Goal: Task Accomplishment & Management: Use online tool/utility

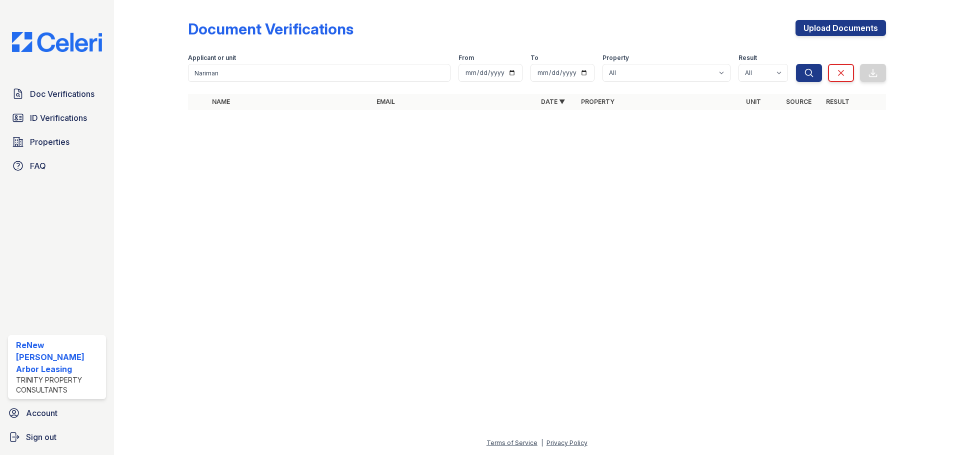
drag, startPoint x: 0, startPoint y: 0, endPoint x: 200, endPoint y: 75, distance: 214.2
click at [200, 75] on input "Nariman" at bounding box center [319, 73] width 262 height 18
type input "N"
click at [54, 114] on span "ID Verifications" at bounding box center [58, 118] width 57 height 12
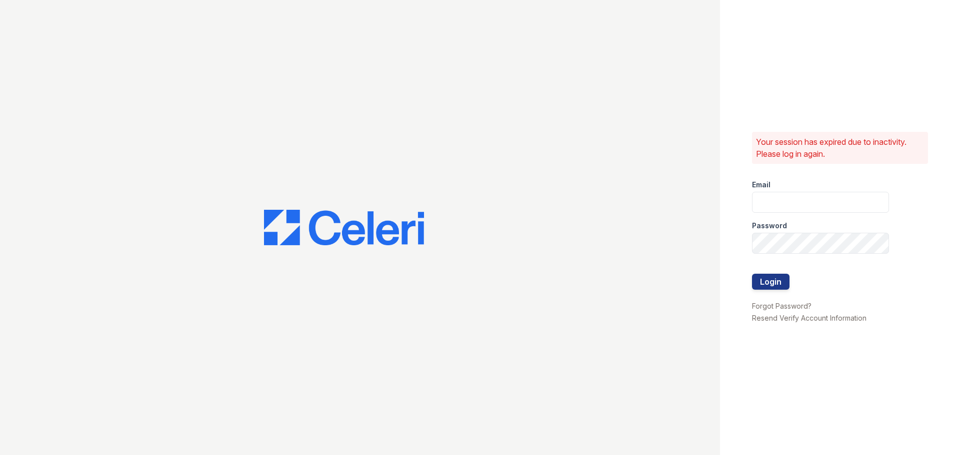
type input "renewannarbor@trinity-pm.com"
click at [771, 277] on button "Login" at bounding box center [770, 282] width 37 height 16
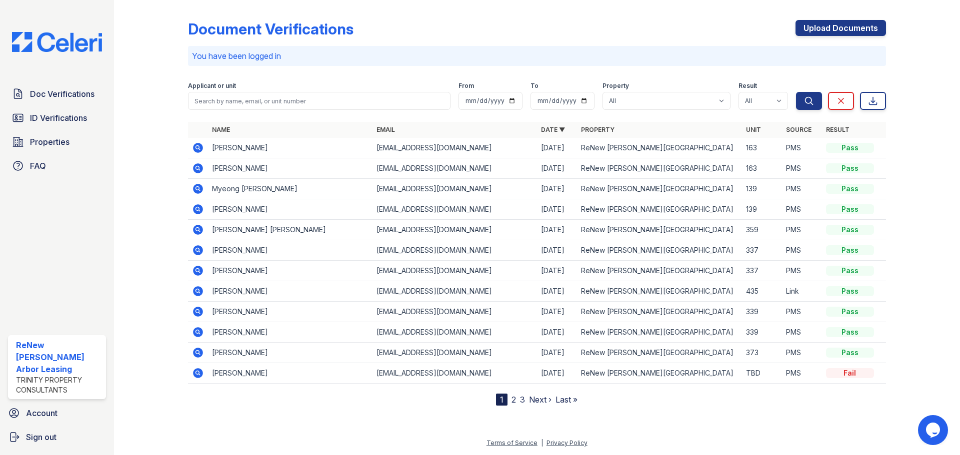
click at [271, 66] on div "Document Verifications Upload Documents You have been logged in Filter Applican…" at bounding box center [537, 205] width 698 height 402
click at [261, 103] on input "search" at bounding box center [319, 101] width 262 height 18
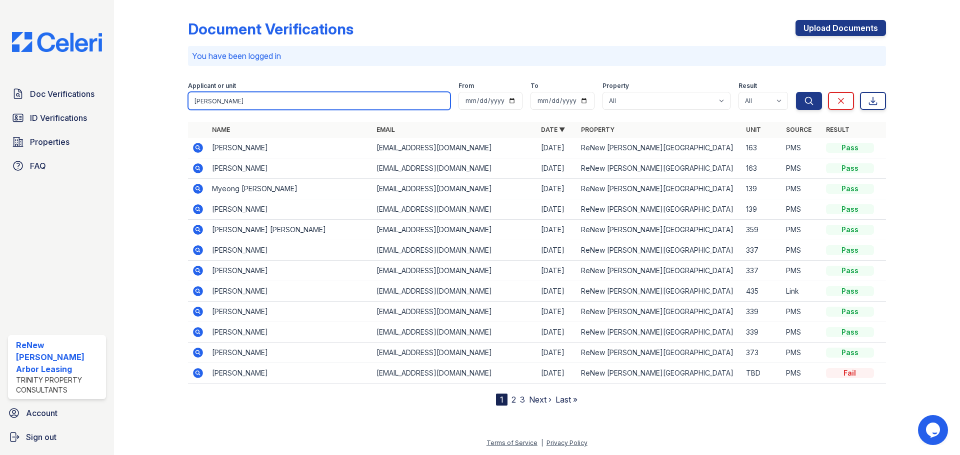
type input "[PERSON_NAME]"
click at [796, 92] on button "Search" at bounding box center [809, 101] width 26 height 18
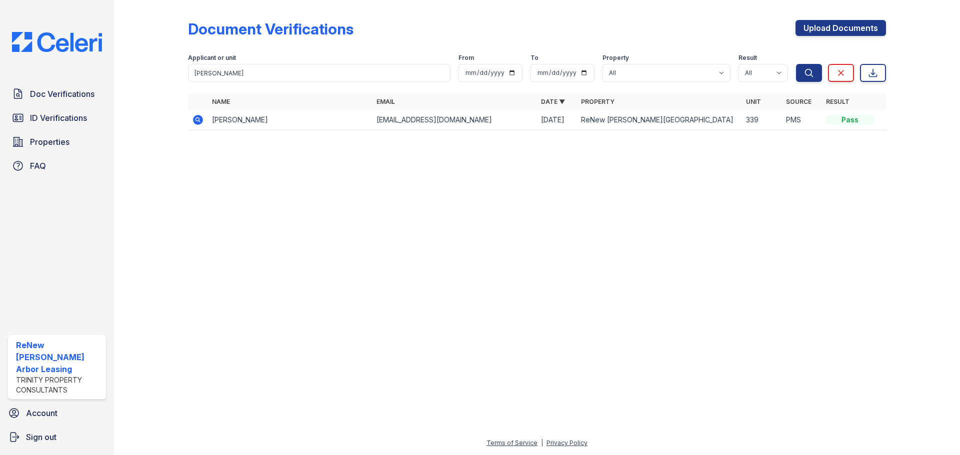
click at [245, 121] on td "[PERSON_NAME]" at bounding box center [290, 120] width 164 height 20
click at [372, 110] on td "[PERSON_NAME]" at bounding box center [290, 120] width 164 height 20
click at [198, 117] on icon at bounding box center [198, 120] width 12 height 12
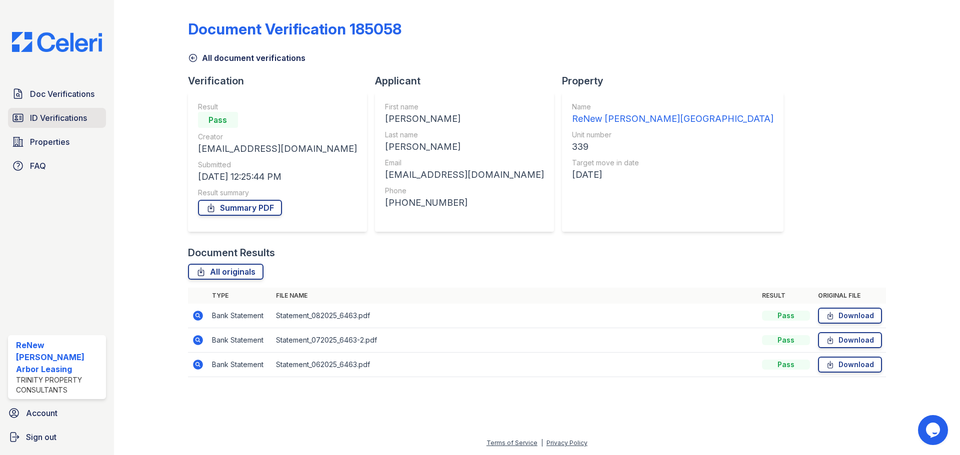
click at [75, 121] on span "ID Verifications" at bounding box center [58, 118] width 57 height 12
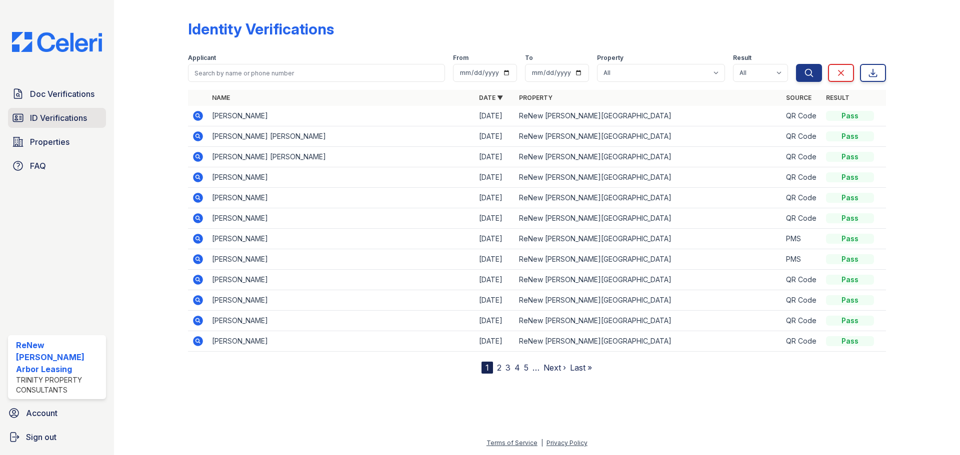
click at [49, 114] on span "ID Verifications" at bounding box center [58, 118] width 57 height 12
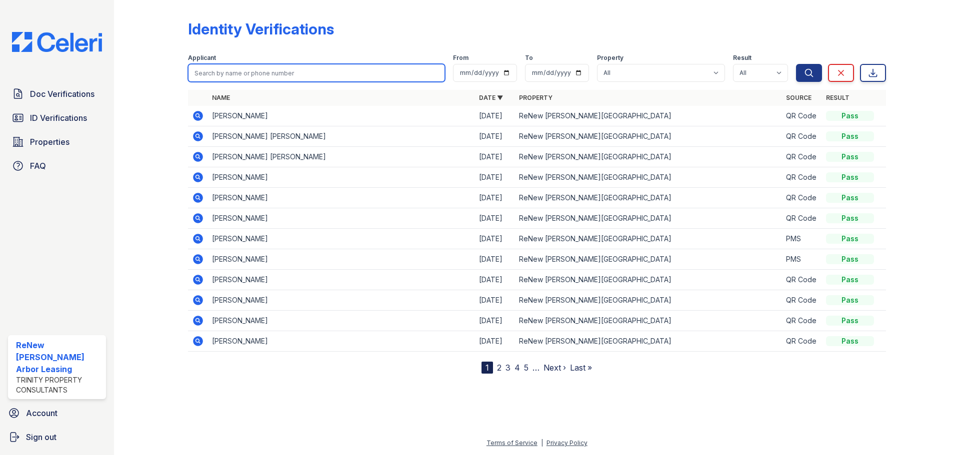
click at [230, 76] on input "search" at bounding box center [316, 73] width 257 height 18
type input "[PERSON_NAME]"
click at [796, 64] on button "Search" at bounding box center [809, 73] width 26 height 18
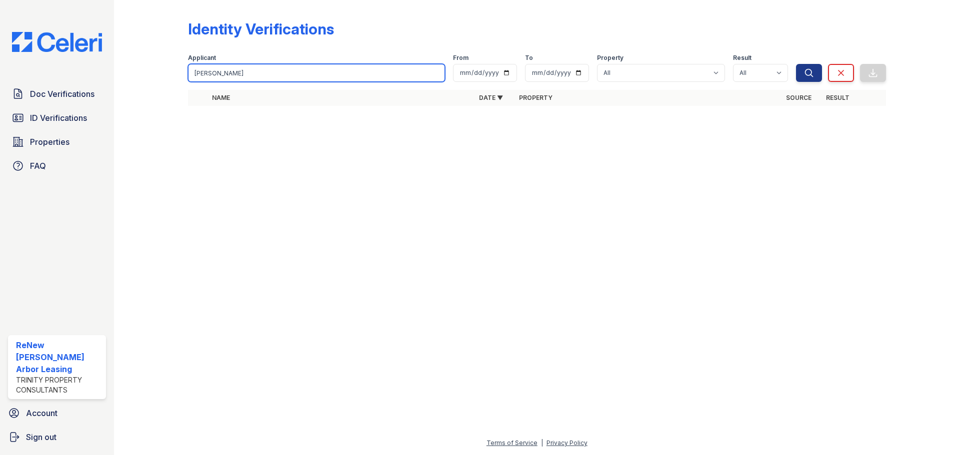
click at [259, 72] on input "[PERSON_NAME]" at bounding box center [316, 73] width 257 height 18
type input "[PERSON_NAME]"
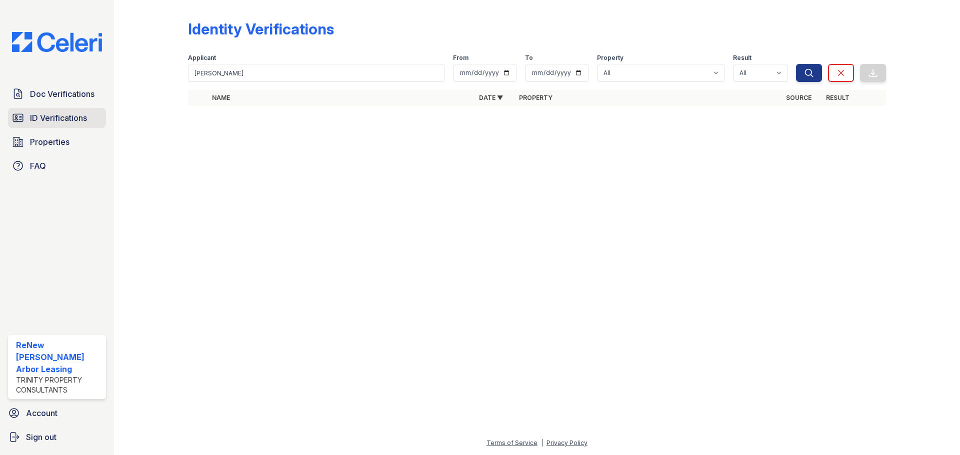
click at [71, 118] on span "ID Verifications" at bounding box center [58, 118] width 57 height 12
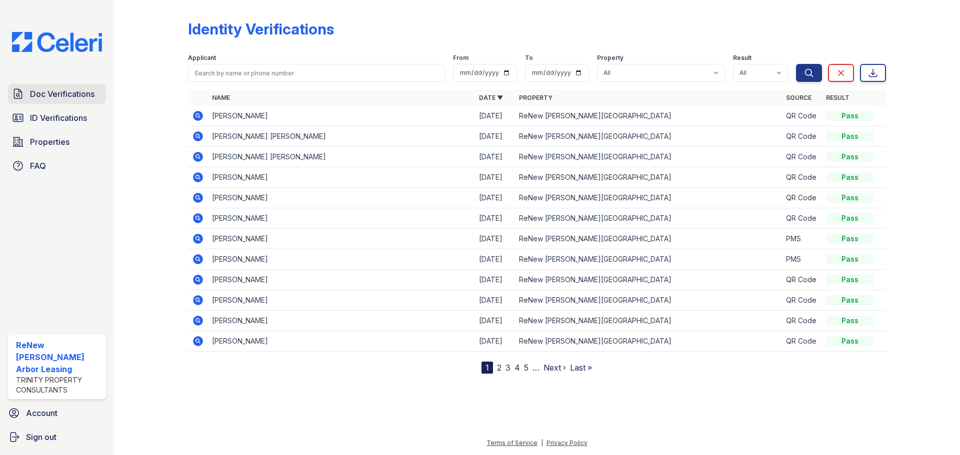
click at [65, 97] on span "Doc Verifications" at bounding box center [62, 94] width 64 height 12
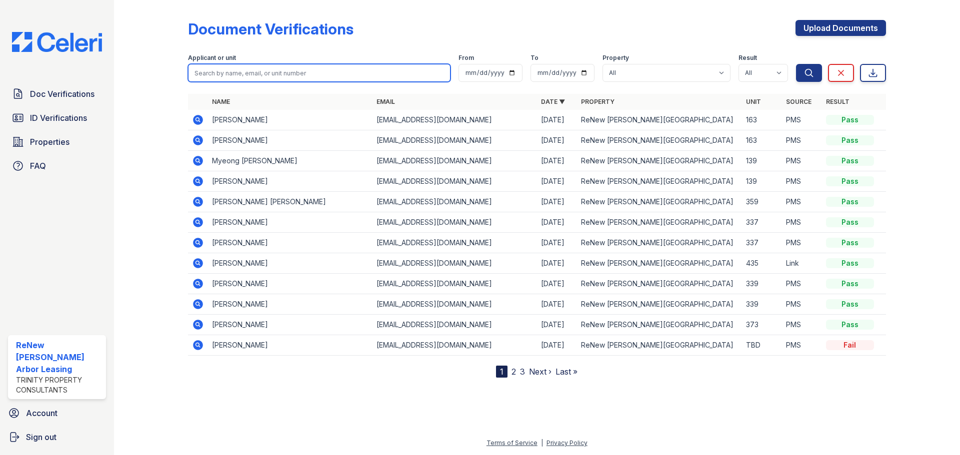
click at [244, 80] on input "search" at bounding box center [319, 73] width 262 height 18
type input "[PERSON_NAME]"
click at [796, 64] on button "Search" at bounding box center [809, 73] width 26 height 18
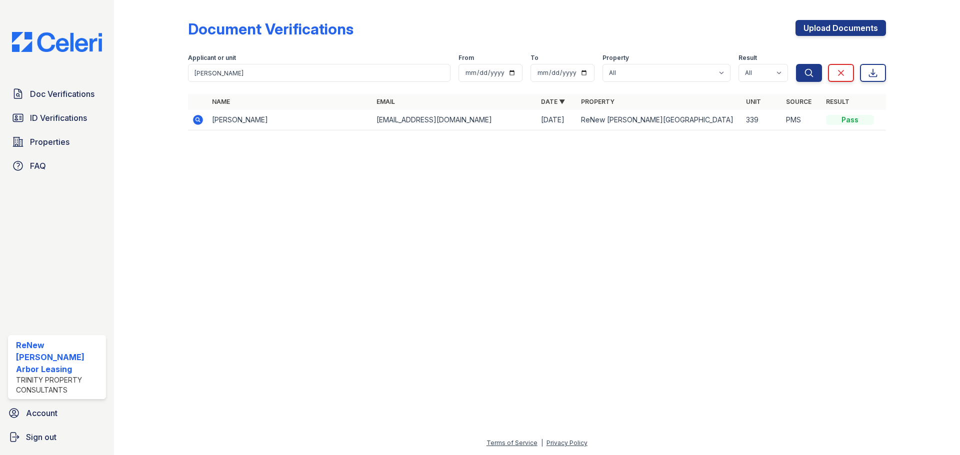
click at [199, 116] on icon at bounding box center [198, 120] width 10 height 10
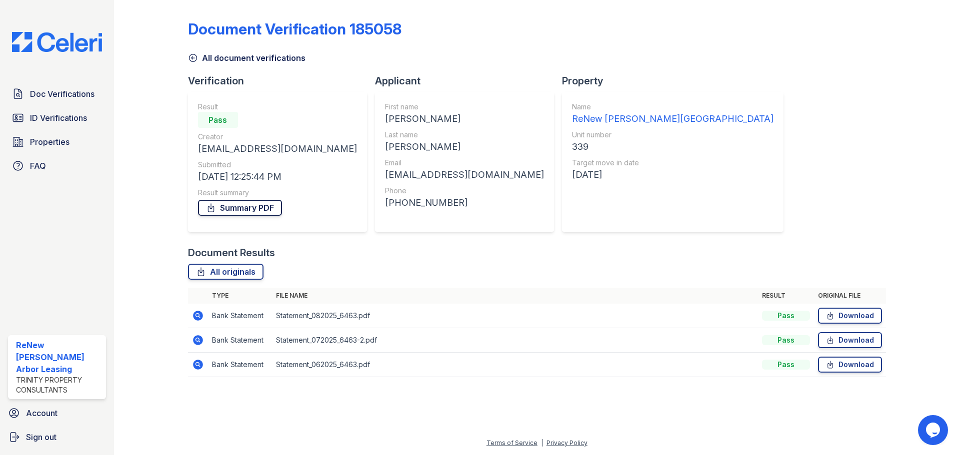
click at [261, 205] on link "Summary PDF" at bounding box center [240, 208] width 84 height 16
click at [53, 125] on link "ID Verifications" at bounding box center [57, 118] width 98 height 20
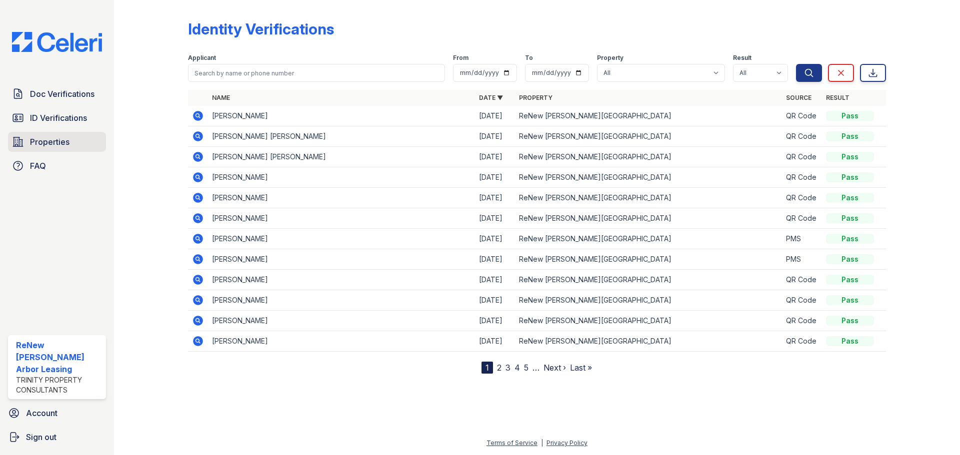
click at [52, 140] on span "Properties" at bounding box center [49, 142] width 39 height 12
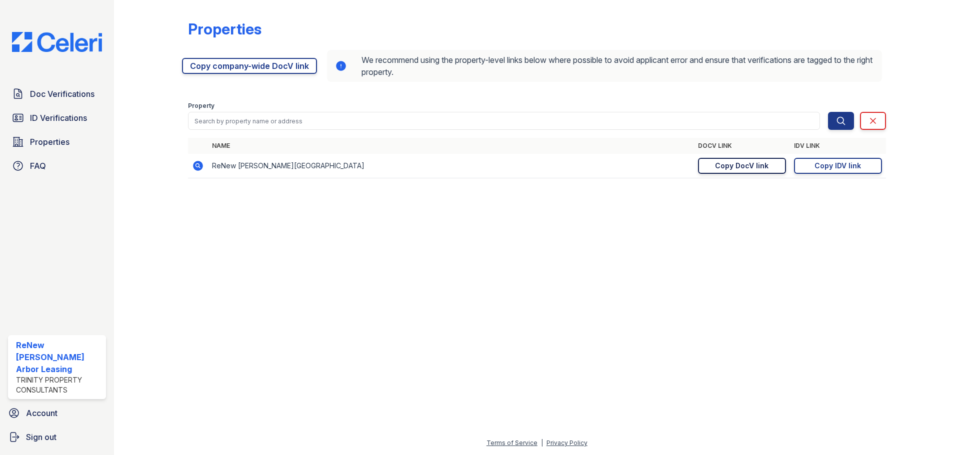
click at [771, 164] on link "Copy DocV link Copy link" at bounding box center [742, 166] width 88 height 16
click at [757, 169] on div "Copy DocV link" at bounding box center [741, 166] width 53 height 10
